Goal: Task Accomplishment & Management: Use online tool/utility

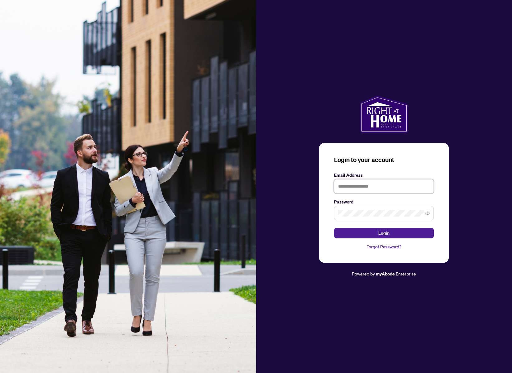
click at [356, 186] on input "text" at bounding box center [384, 186] width 100 height 14
paste input "**********"
type input "**********"
click at [366, 234] on button "Login" at bounding box center [384, 233] width 100 height 11
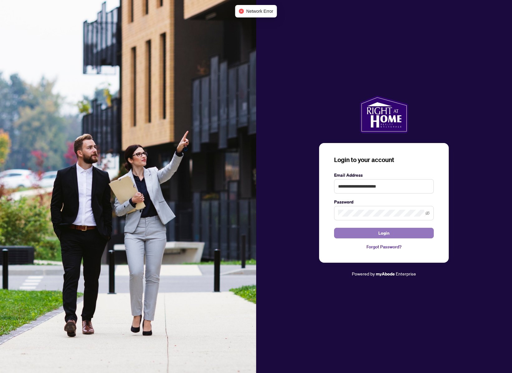
click at [367, 235] on button "Login" at bounding box center [384, 233] width 100 height 11
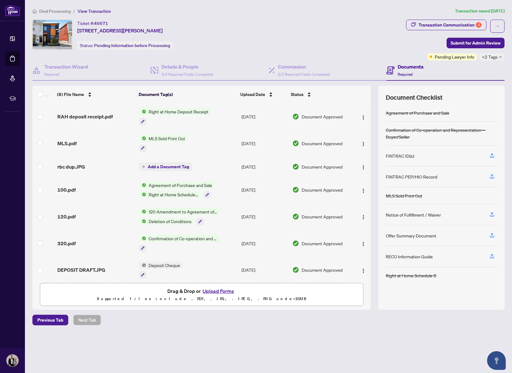
click at [182, 112] on span "Right at Home Deposit Receipt" at bounding box center [178, 111] width 65 height 7
click at [179, 141] on span "Right at Home Deposit Receipt" at bounding box center [178, 141] width 65 height 7
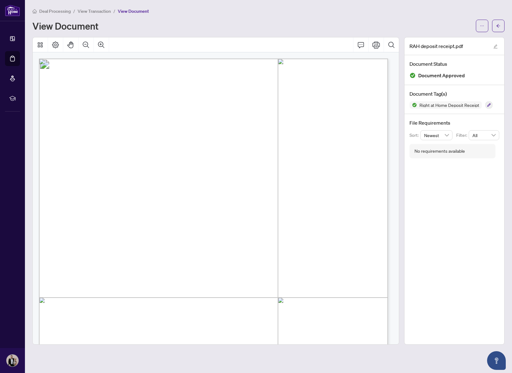
scroll to position [172, 0]
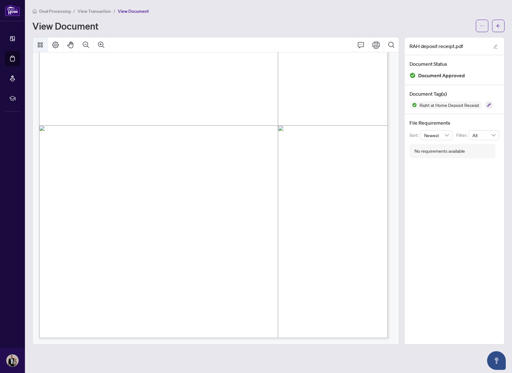
click at [41, 46] on icon "Thumbnails" at bounding box center [40, 44] width 5 height 5
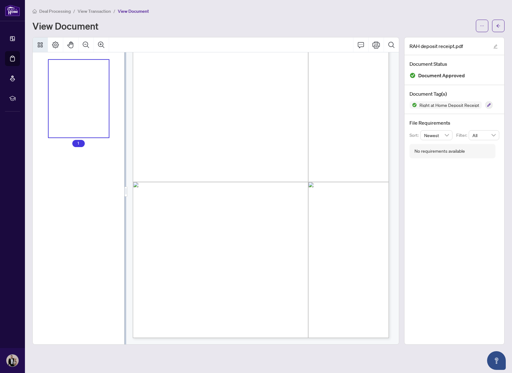
scroll to position [57, 0]
click at [364, 45] on icon "Comment" at bounding box center [360, 44] width 7 height 7
click at [52, 42] on icon "Page Layout" at bounding box center [55, 44] width 7 height 7
click at [376, 43] on icon "Print" at bounding box center [375, 44] width 7 height 7
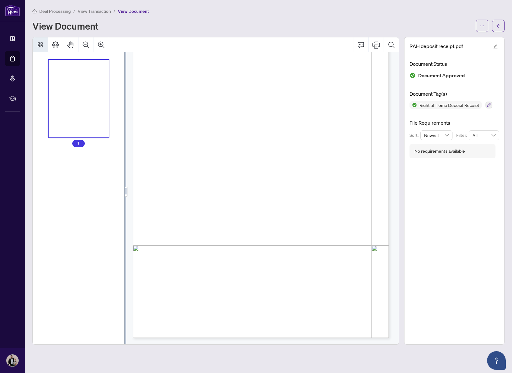
click at [127, 9] on span "View Document" at bounding box center [133, 11] width 31 height 6
click at [128, 12] on span "View Document" at bounding box center [133, 11] width 31 height 6
click at [94, 10] on span "View Transaction" at bounding box center [94, 11] width 33 height 6
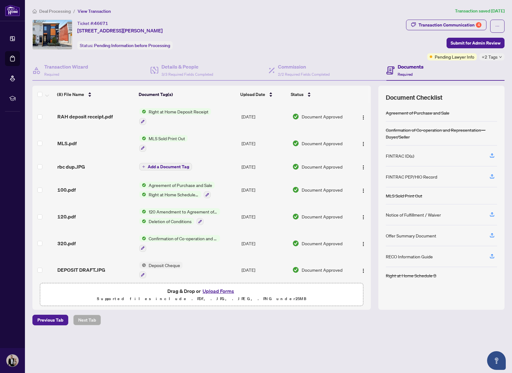
click at [170, 112] on span "Right at Home Deposit Receipt" at bounding box center [178, 111] width 65 height 7
click at [172, 141] on span "Right at Home Deposit Receipt" at bounding box center [178, 141] width 65 height 7
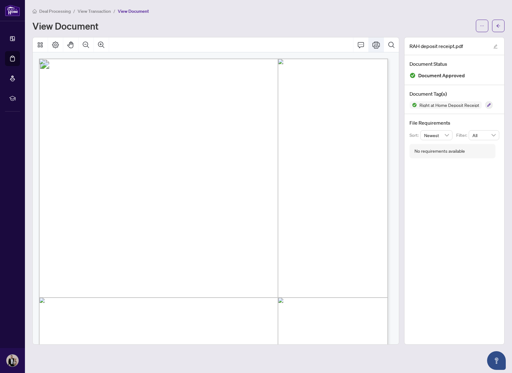
click at [379, 46] on icon "Print" at bounding box center [375, 44] width 7 height 7
